Goal: Transaction & Acquisition: Download file/media

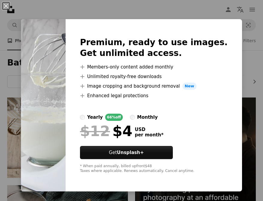
scroll to position [615, 0]
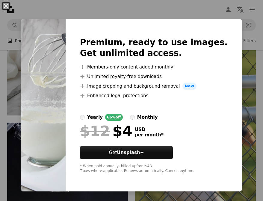
click at [251, 53] on div "An X shape Premium, ready to use images. Get unlimited access. A plus sign Memb…" at bounding box center [131, 100] width 263 height 201
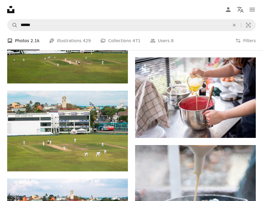
scroll to position [5931, 0]
